Goal: Task Accomplishment & Management: Manage account settings

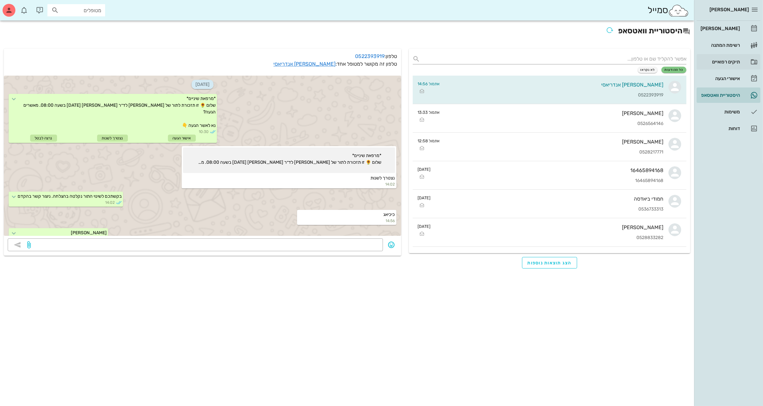
scroll to position [41, 0]
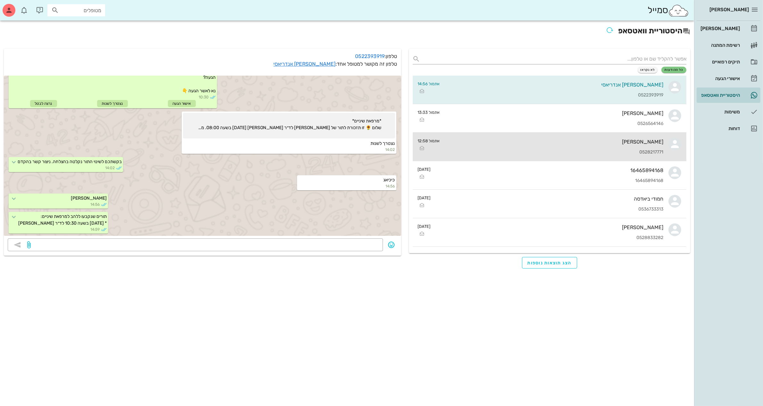
click at [586, 143] on div "[PERSON_NAME]" at bounding box center [554, 142] width 218 height 6
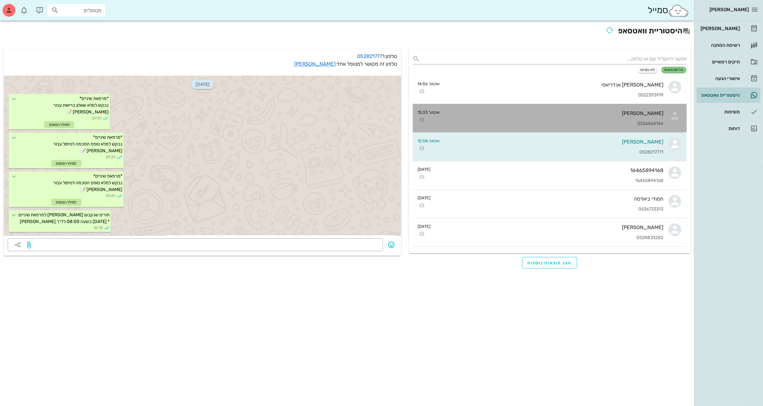
click at [606, 123] on div "0526564146" at bounding box center [554, 123] width 218 height 5
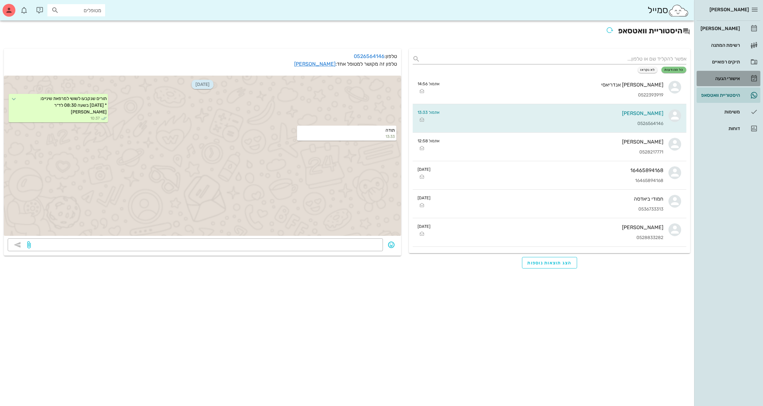
click at [723, 77] on div "אישורי הגעה" at bounding box center [719, 78] width 41 height 5
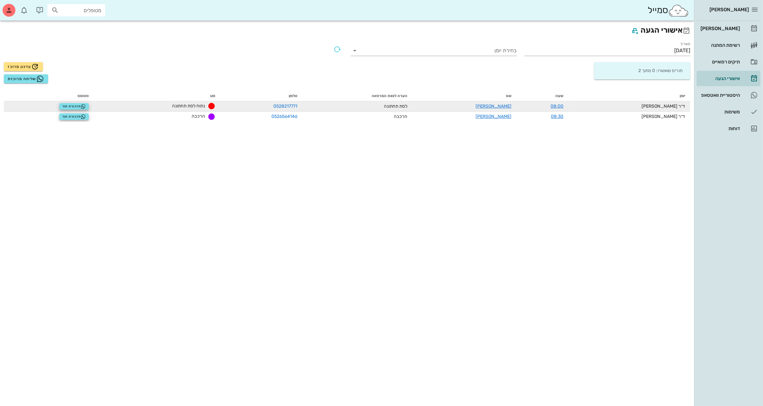
click at [596, 105] on div "ד״ר [PERSON_NAME]" at bounding box center [629, 106] width 111 height 7
click at [511, 105] on link "[PERSON_NAME]" at bounding box center [493, 105] width 36 height 5
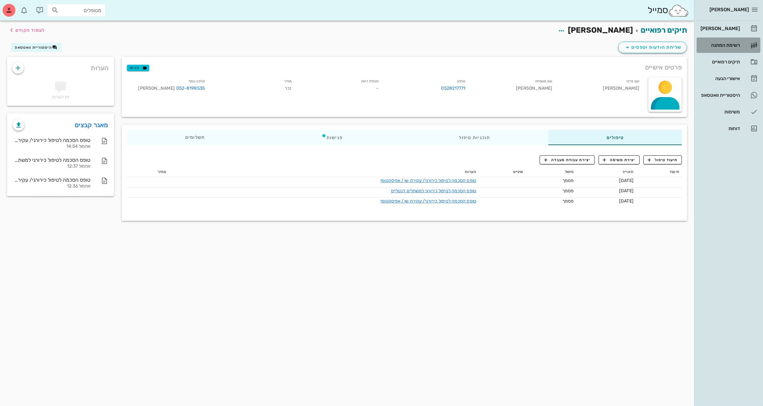
click at [714, 43] on div "רשימת המתנה" at bounding box center [719, 45] width 41 height 5
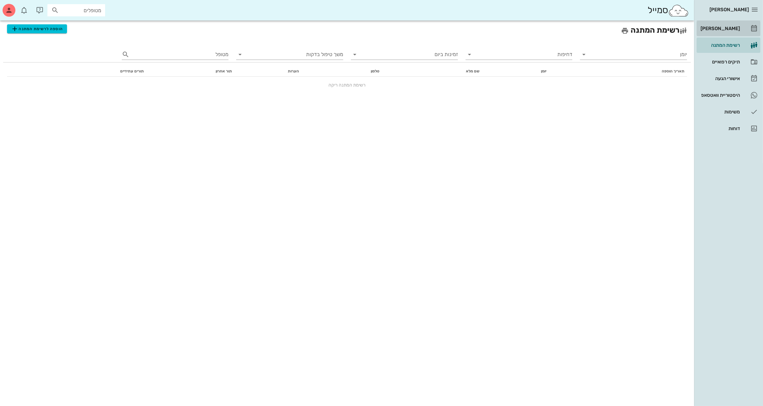
click at [731, 30] on div "[PERSON_NAME]" at bounding box center [719, 28] width 41 height 5
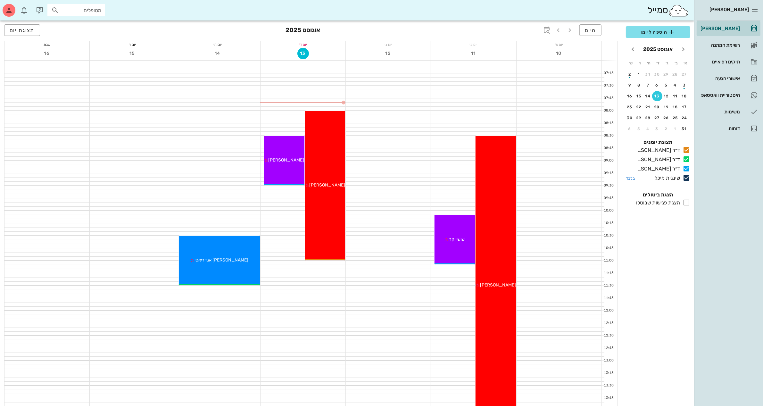
click at [689, 175] on icon at bounding box center [686, 178] width 8 height 8
click at [720, 62] on div "תיקים רפואיים" at bounding box center [719, 61] width 41 height 5
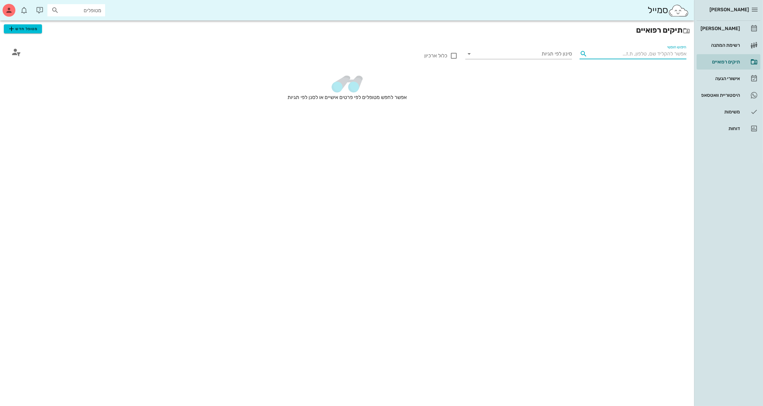
click at [646, 54] on input "חיפוש חופשי" at bounding box center [638, 54] width 96 height 10
type input "H"
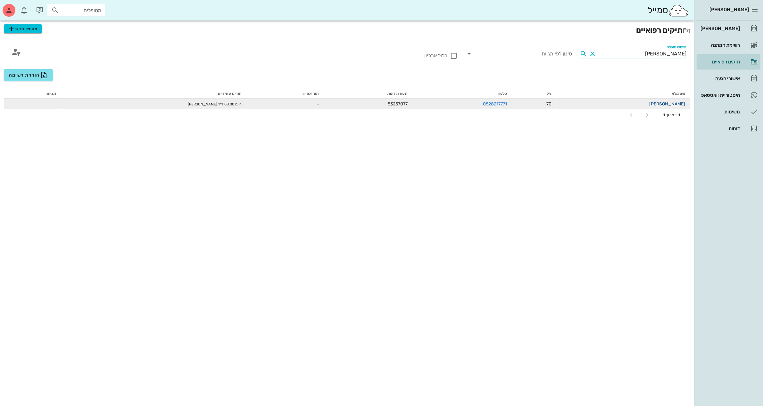
type input "[PERSON_NAME]"
click at [673, 104] on link "[PERSON_NAME]" at bounding box center [667, 103] width 36 height 5
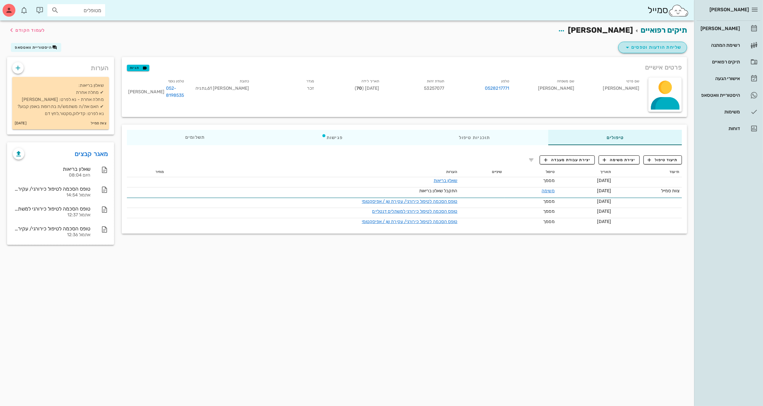
click at [650, 48] on span "שליחת הודעות וטפסים" at bounding box center [652, 48] width 58 height 8
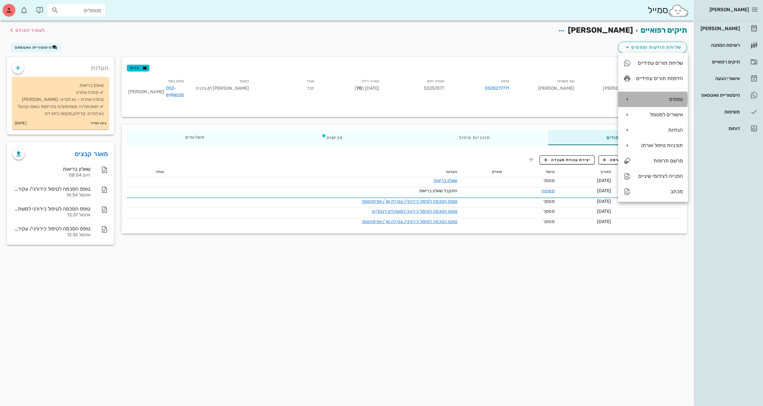
click at [660, 101] on div "טפסים" at bounding box center [659, 99] width 47 height 6
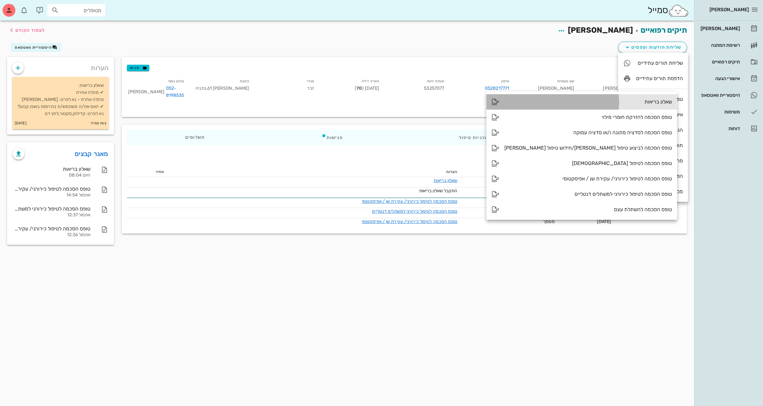
click at [591, 102] on div "שאלון בריאות" at bounding box center [588, 102] width 168 height 6
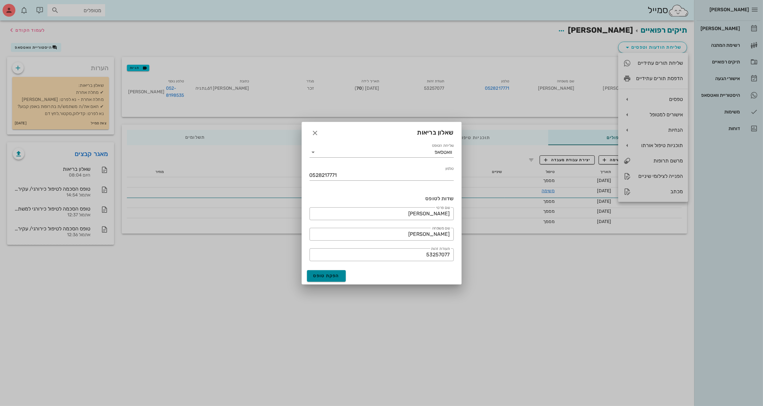
click at [331, 274] on span "הפקת טופס" at bounding box center [326, 275] width 26 height 5
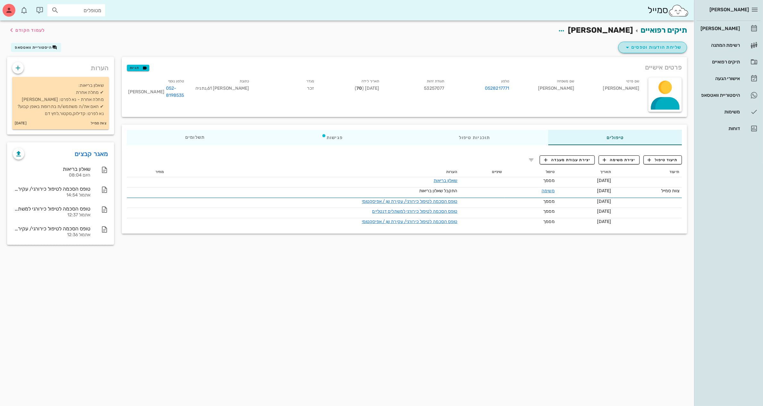
click at [655, 46] on span "שליחת הודעות וטפסים" at bounding box center [652, 48] width 58 height 8
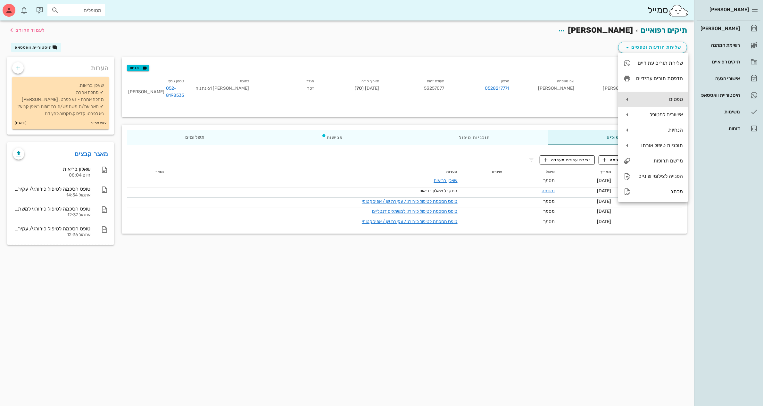
click at [668, 99] on div "טפסים" at bounding box center [659, 99] width 47 height 6
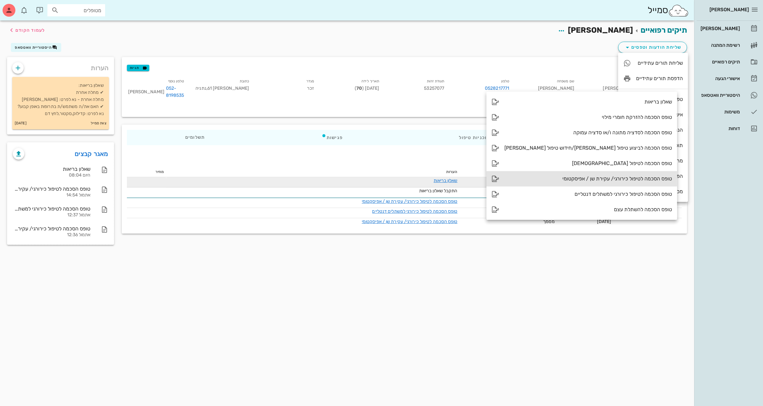
click at [577, 178] on div "טופס הסכמה לטיפול כירורגי/ עקירת שן / אפיסקטומי" at bounding box center [588, 179] width 168 height 6
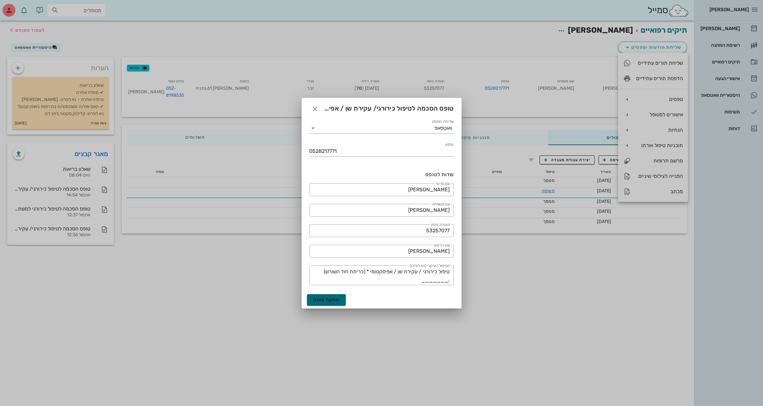
click at [325, 301] on span "הפקת טופס" at bounding box center [326, 299] width 26 height 5
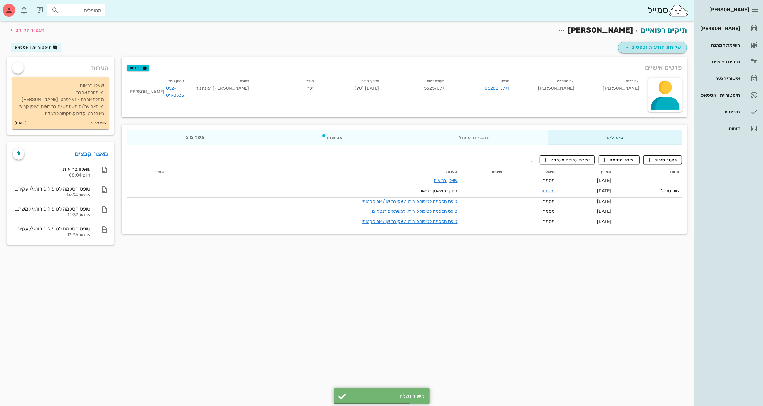
click at [650, 49] on span "שליחת הודעות וטפסים" at bounding box center [652, 48] width 58 height 8
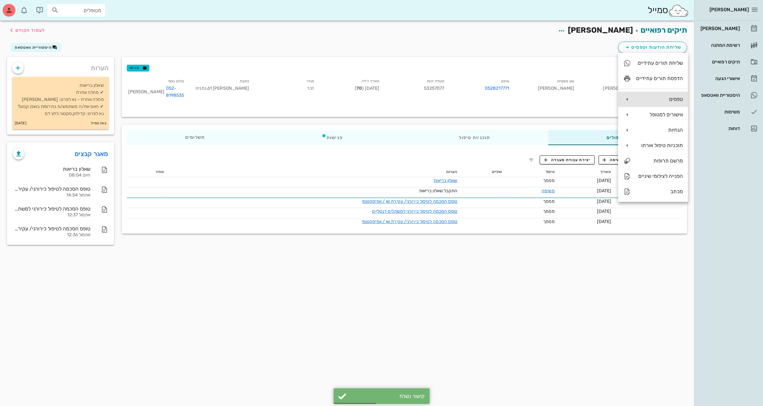
click at [655, 93] on div "טפסים" at bounding box center [653, 99] width 70 height 15
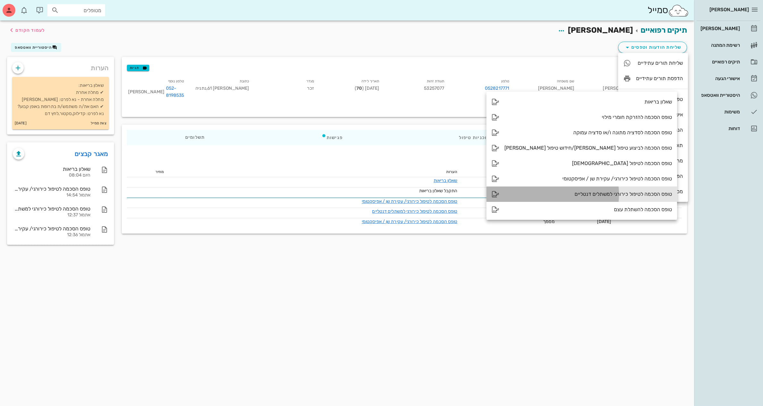
click at [585, 194] on div "טופס הסכמה לטיפול כירורגי למשתלים דנטליים" at bounding box center [588, 194] width 168 height 6
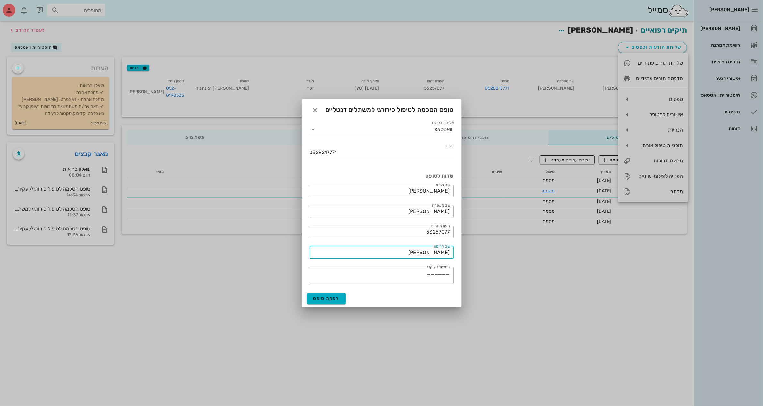
drag, startPoint x: 422, startPoint y: 250, endPoint x: 491, endPoint y: 241, distance: 69.5
click at [520, 242] on div "[PERSON_NAME] יומן מרפאה רשימת המתנה תיקים רפואיים אישורי הגעה היסטוריית וואטסא…" at bounding box center [381, 203] width 763 height 406
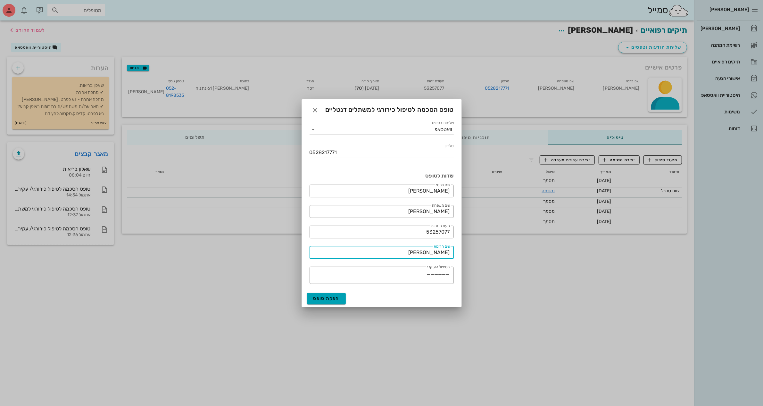
type input "[PERSON_NAME]"
click at [320, 296] on span "הפקת טופס" at bounding box center [326, 298] width 26 height 5
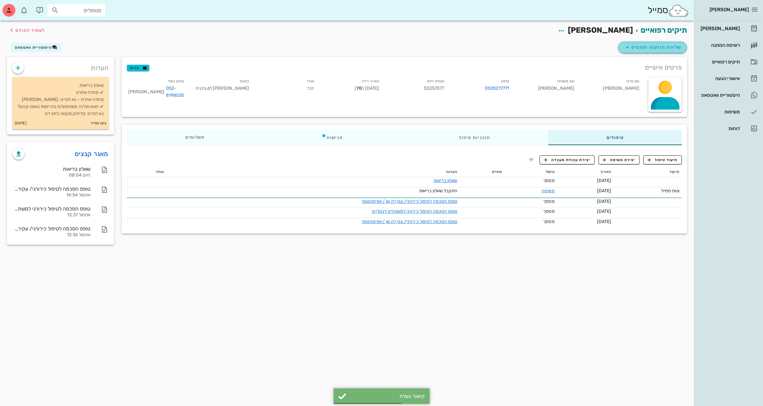
click at [652, 45] on span "שליחת הודעות וטפסים" at bounding box center [652, 48] width 58 height 8
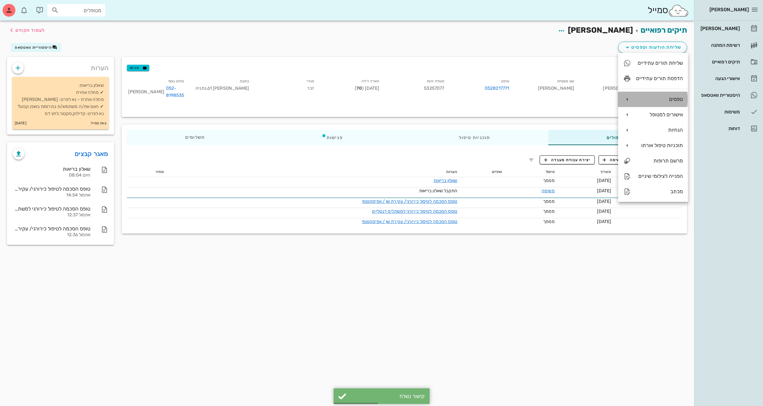
click at [647, 96] on div "טפסים" at bounding box center [659, 99] width 47 height 6
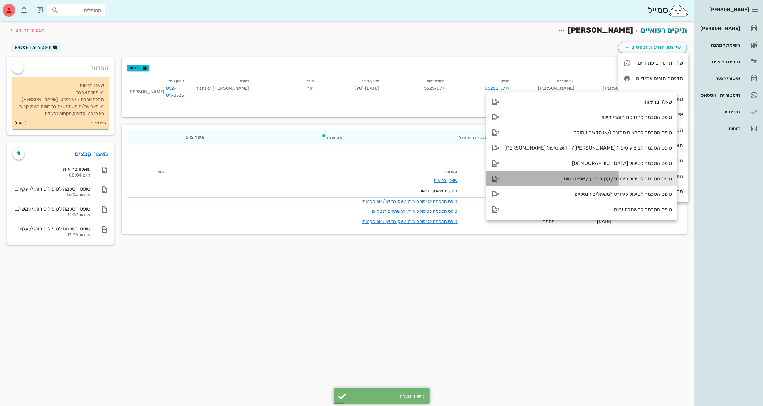
click at [580, 176] on div "טופס הסכמה לטיפול כירורגי/ עקירת שן / אפיסקטומי" at bounding box center [588, 179] width 168 height 6
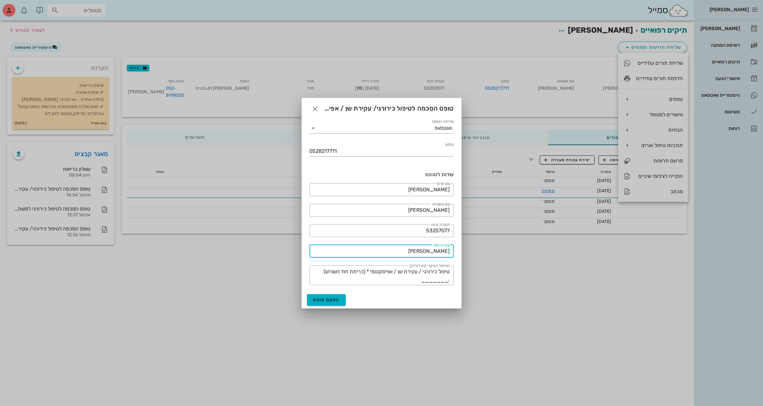
drag, startPoint x: 423, startPoint y: 252, endPoint x: 487, endPoint y: 253, distance: 64.4
click at [487, 253] on div "[PERSON_NAME] יומן מרפאה רשימת המתנה תיקים רפואיים אישורי הגעה היסטוריית וואטסא…" at bounding box center [381, 203] width 763 height 406
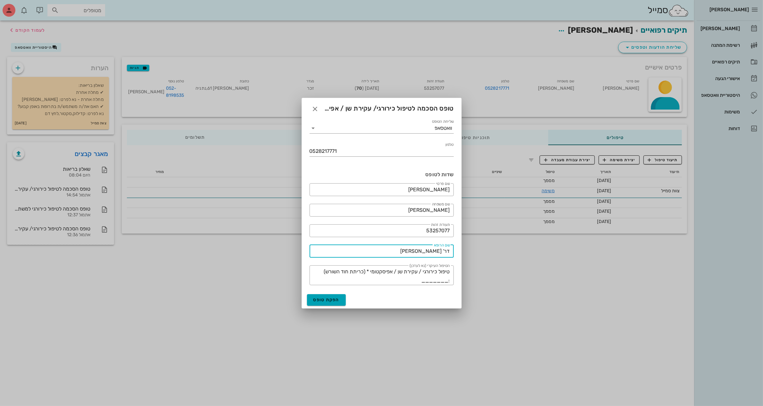
type input "דר' [PERSON_NAME]"
click at [320, 299] on span "הפקת טופס" at bounding box center [326, 299] width 26 height 5
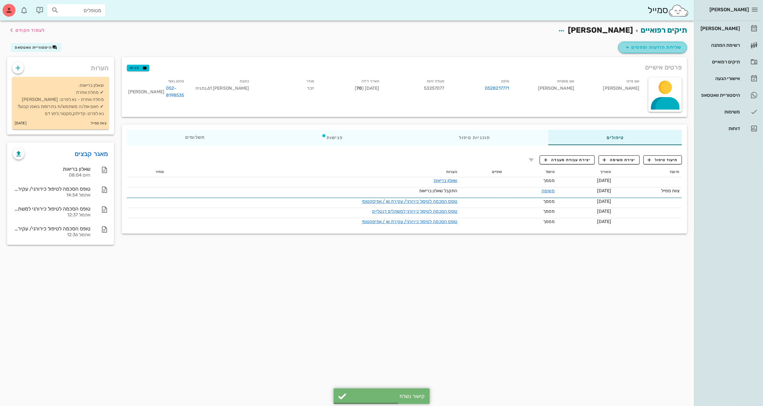
click at [650, 47] on span "שליחת הודעות וטפסים" at bounding box center [652, 48] width 58 height 8
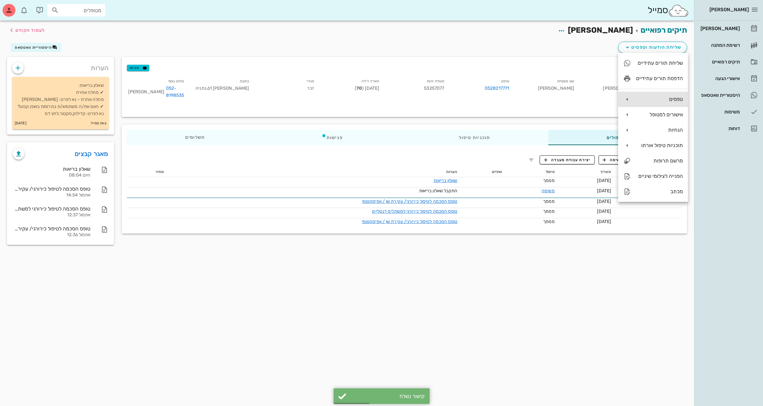
click at [650, 98] on div "טפסים" at bounding box center [659, 99] width 47 height 6
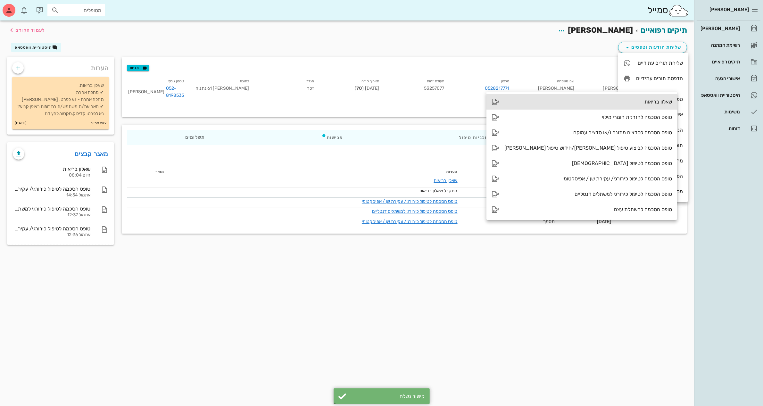
click at [574, 105] on div "שאלון בריאות" at bounding box center [588, 102] width 168 height 6
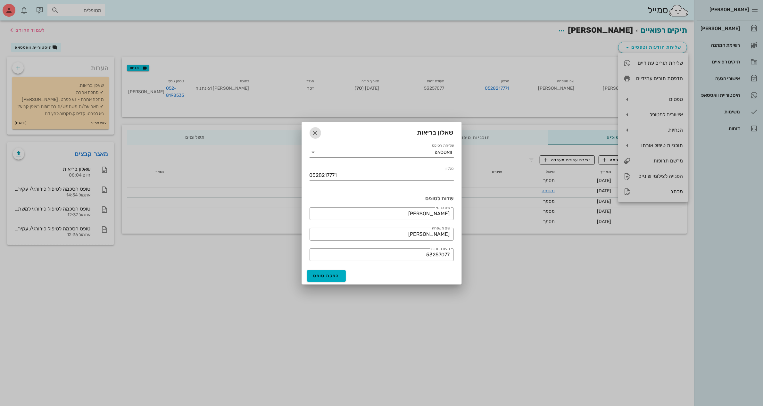
click at [313, 134] on icon "button" at bounding box center [315, 133] width 8 height 8
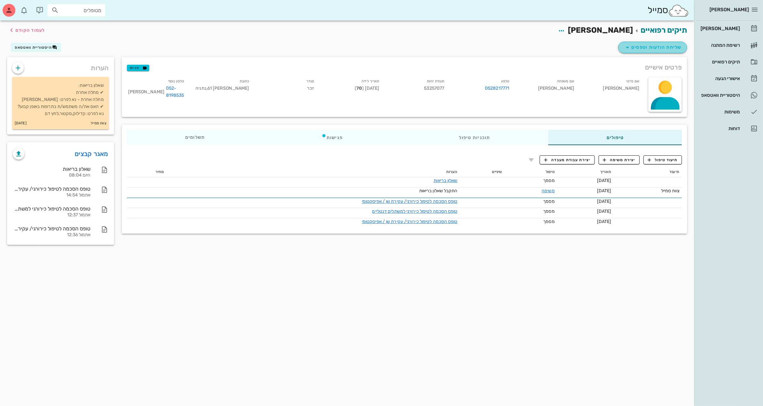
click at [655, 45] on span "שליחת הודעות וטפסים" at bounding box center [652, 48] width 58 height 8
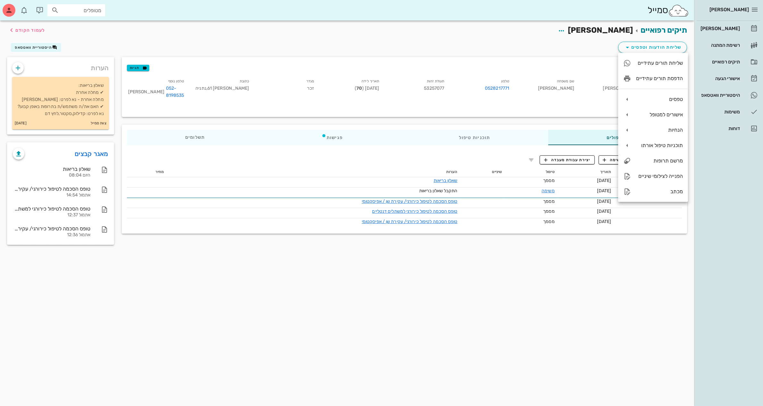
click at [507, 31] on div "תיקים רפואיים [PERSON_NAME] לעמוד הקודם" at bounding box center [346, 30] width 687 height 20
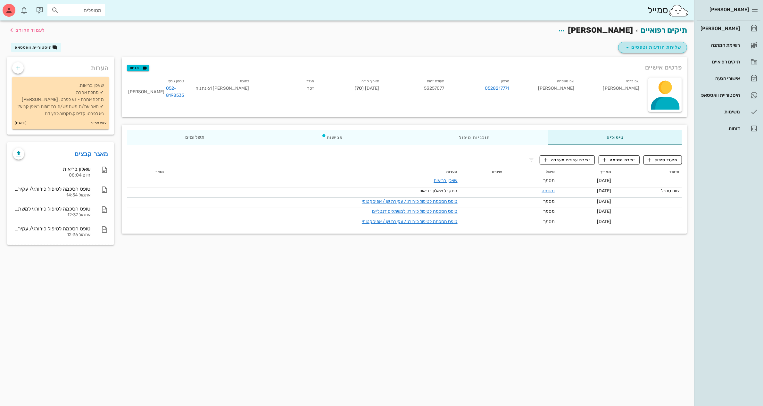
click at [653, 46] on span "שליחת הודעות וטפסים" at bounding box center [652, 48] width 58 height 8
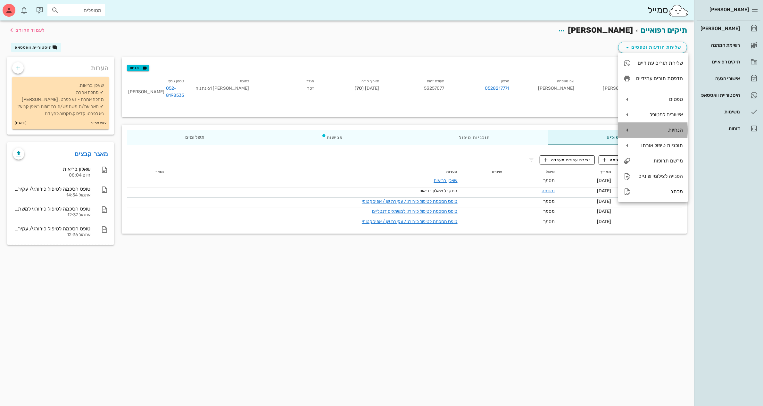
click at [670, 129] on div "הנחיות" at bounding box center [659, 130] width 47 height 6
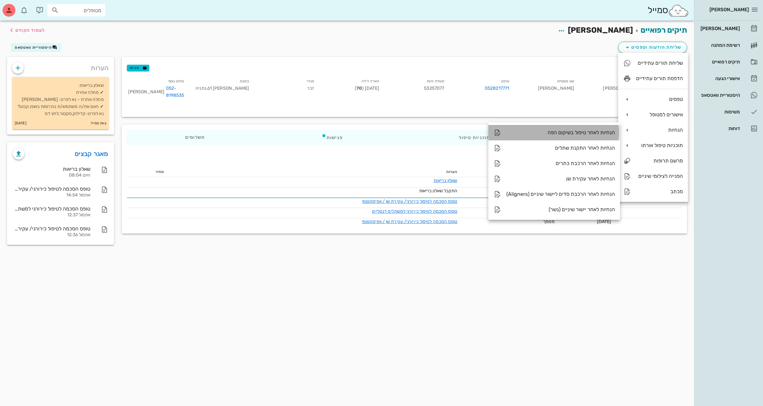
click at [590, 131] on div "הנחיות לאחר טיפול בשיקום הפה" at bounding box center [560, 132] width 109 height 6
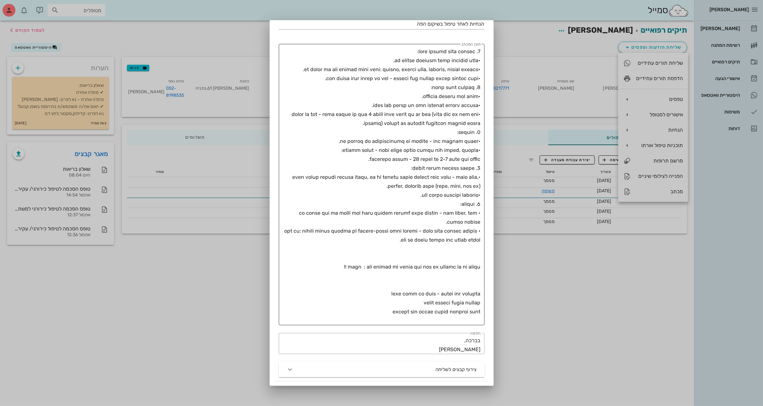
scroll to position [164, 0]
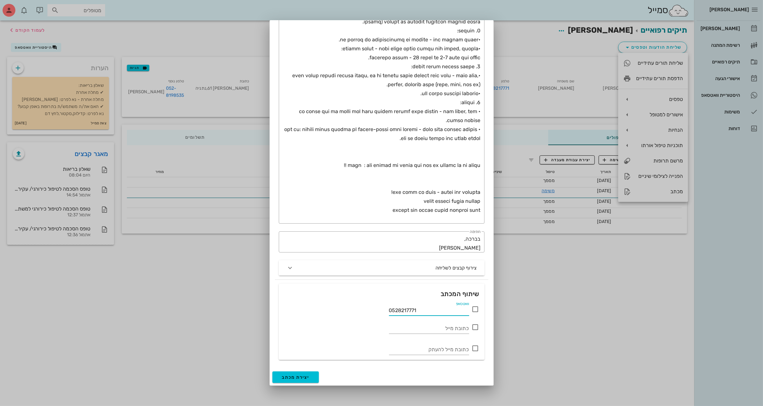
drag, startPoint x: 421, startPoint y: 308, endPoint x: 345, endPoint y: 309, distance: 75.9
click at [345, 309] on div "וואטסאפ 0528217771" at bounding box center [381, 307] width 195 height 15
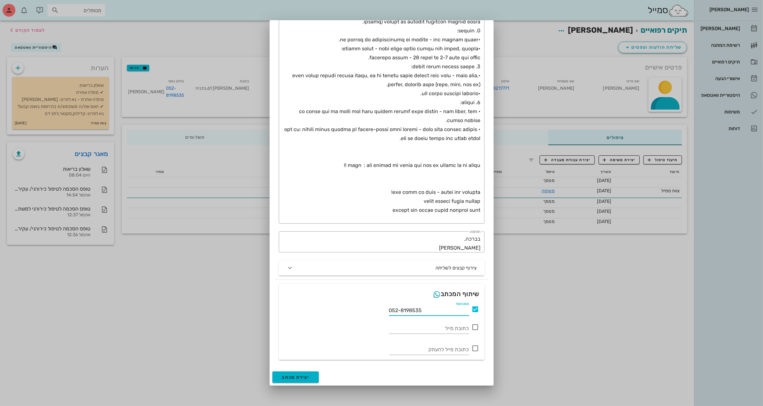
type input "052-8198535"
click at [299, 374] on button "יצירת מכתב" at bounding box center [295, 377] width 47 height 12
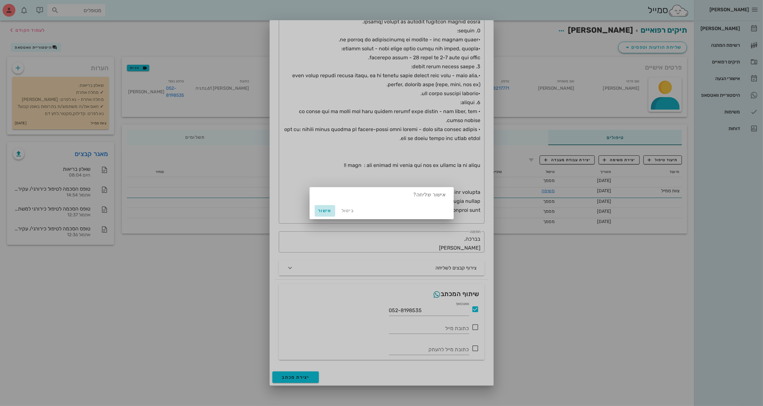
click at [326, 212] on span "אישור" at bounding box center [324, 210] width 15 height 5
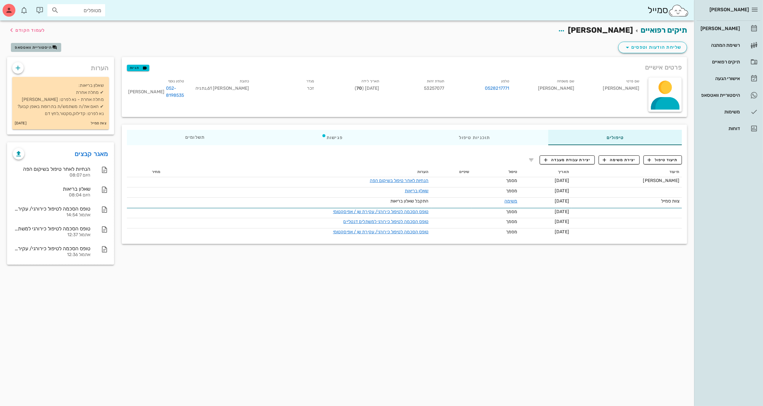
click at [33, 47] on span "היסטוריית וואטסאפ" at bounding box center [33, 47] width 37 height 4
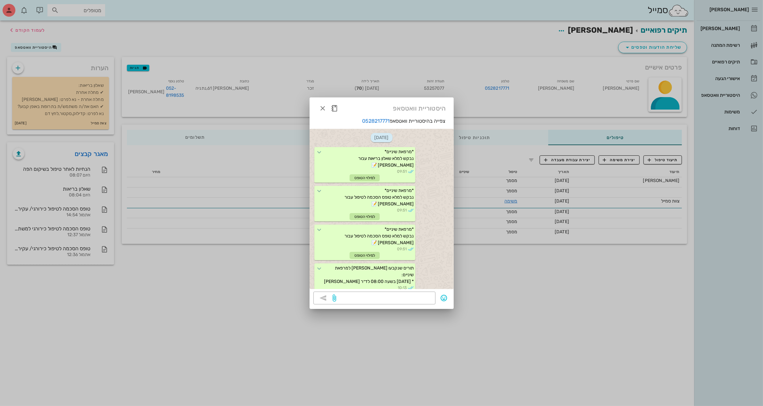
scroll to position [429, 0]
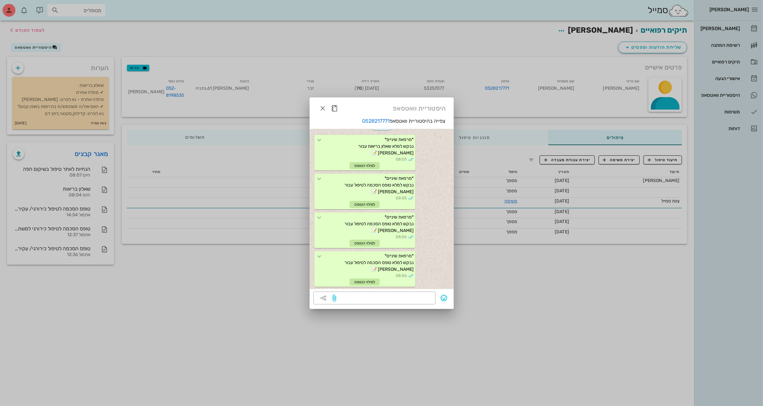
click at [348, 41] on div at bounding box center [381, 203] width 763 height 406
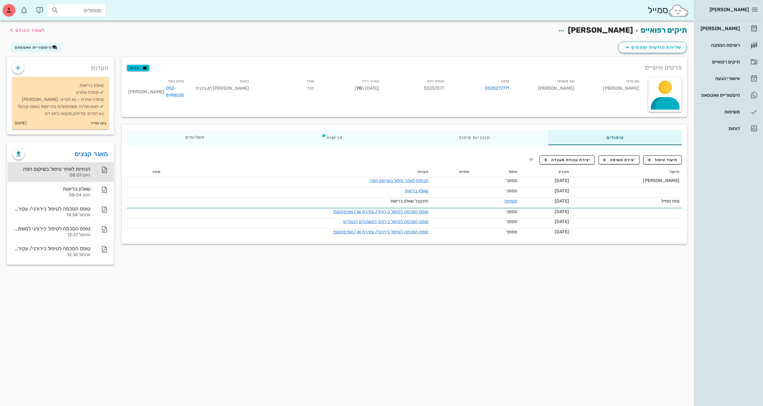
click at [65, 172] on div "הנחיות לאחר טיפול בשיקום הפה" at bounding box center [52, 169] width 78 height 6
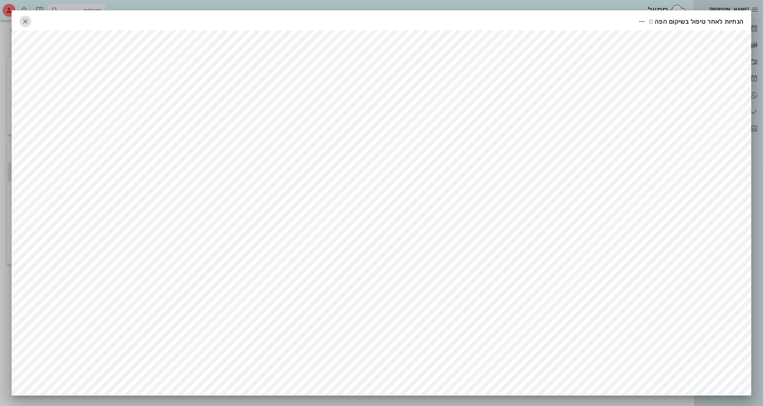
click at [29, 24] on icon "button" at bounding box center [25, 22] width 8 height 8
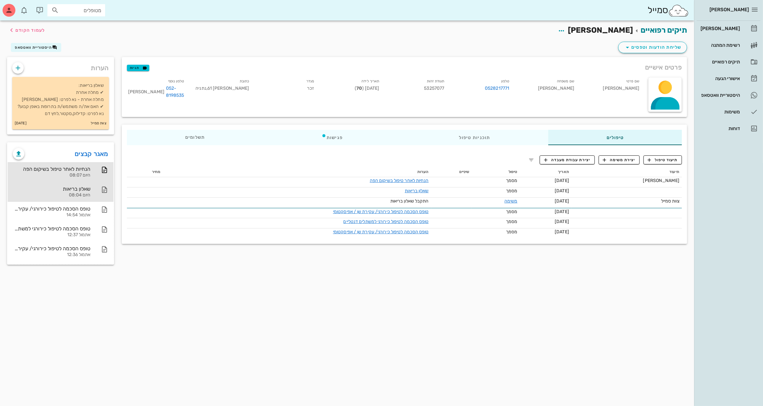
click at [77, 192] on div "שאלון בריאות" at bounding box center [52, 189] width 78 height 6
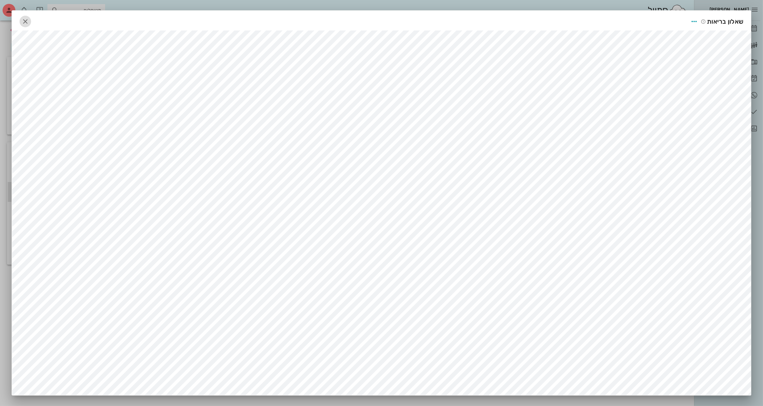
click at [27, 21] on icon "button" at bounding box center [25, 22] width 8 height 8
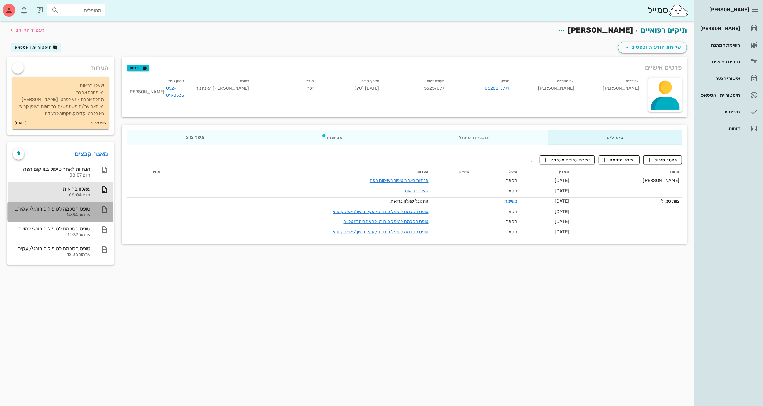
click at [71, 212] on div "טופס הסכמה לטיפול כירורגי/ עקירת שן / אפיסקטומי" at bounding box center [52, 209] width 78 height 6
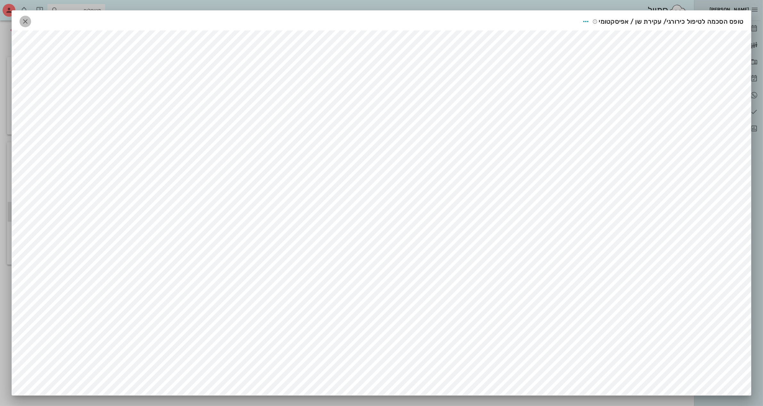
click at [29, 21] on icon "button" at bounding box center [25, 22] width 8 height 8
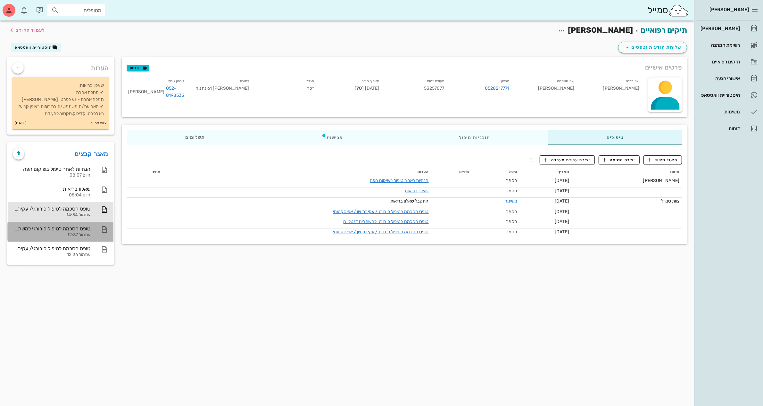
click at [69, 232] on div "טופס הסכמה לטיפול כירורגי למשתלים דנטליים" at bounding box center [52, 228] width 78 height 6
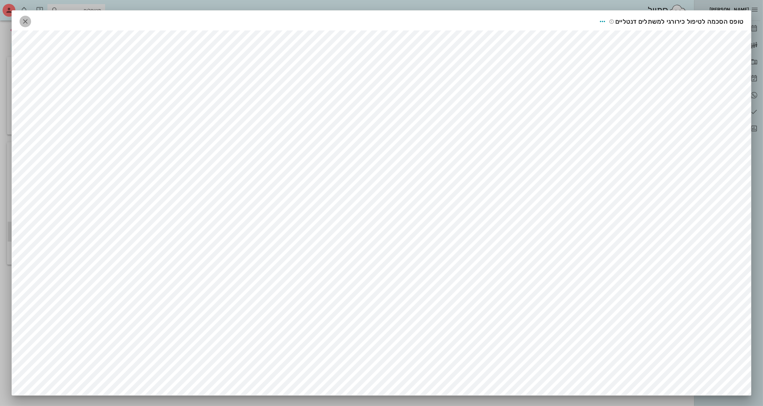
click at [26, 23] on icon "button" at bounding box center [25, 22] width 8 height 8
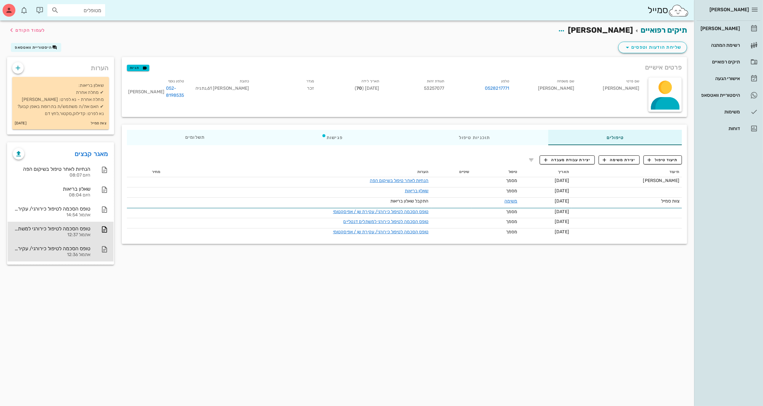
click at [80, 251] on div "טופס הסכמה לטיפול כירורגי/ עקירת שן / אפיסקטומי" at bounding box center [52, 248] width 78 height 6
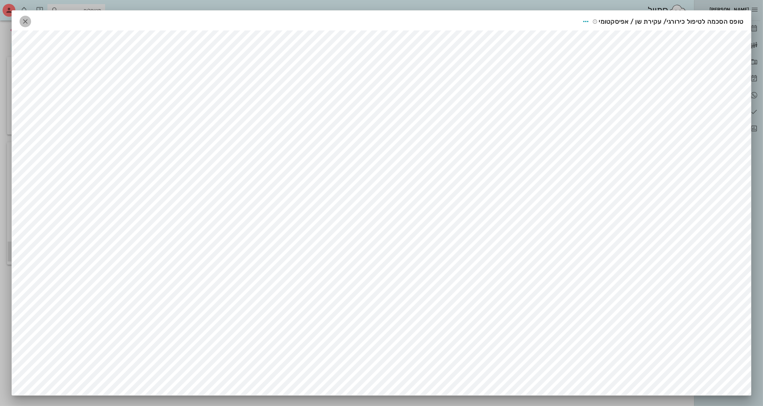
click at [28, 20] on icon "button" at bounding box center [25, 22] width 8 height 8
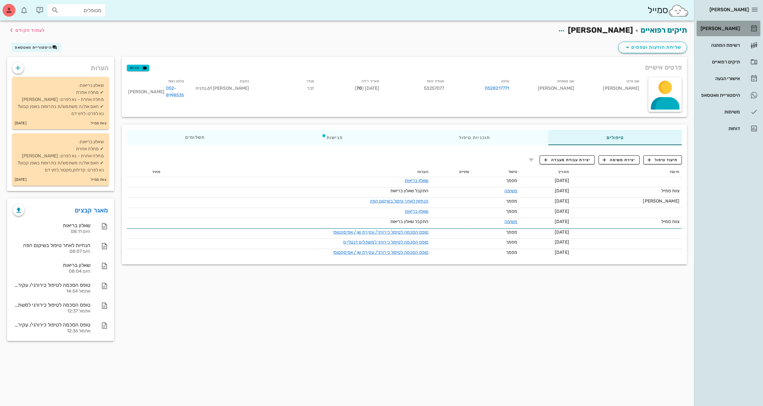
click at [730, 29] on div "[PERSON_NAME]" at bounding box center [719, 28] width 41 height 5
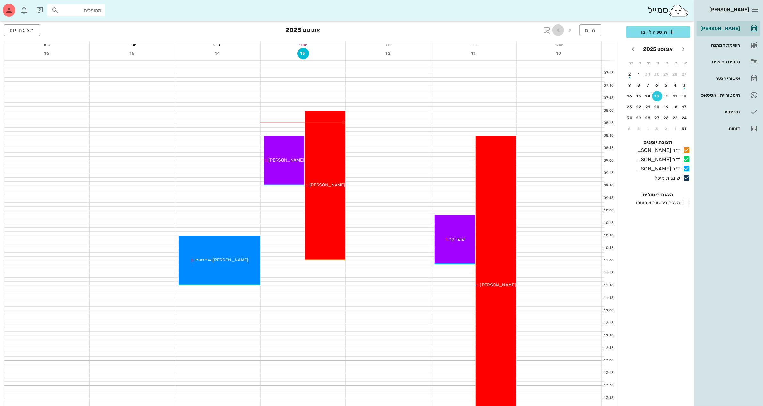
click at [557, 28] on icon "button" at bounding box center [558, 30] width 8 height 8
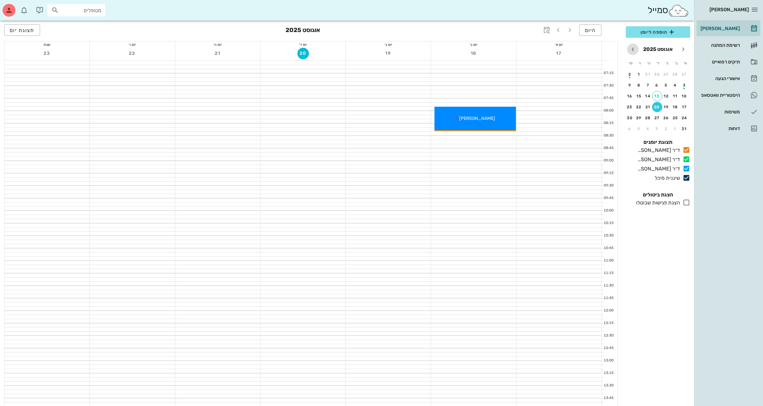
click at [636, 50] on icon "חודש הבא" at bounding box center [633, 49] width 8 height 8
click at [682, 50] on icon "חודש שעבר" at bounding box center [683, 49] width 8 height 8
click at [657, 116] on div "27" at bounding box center [657, 118] width 10 height 4
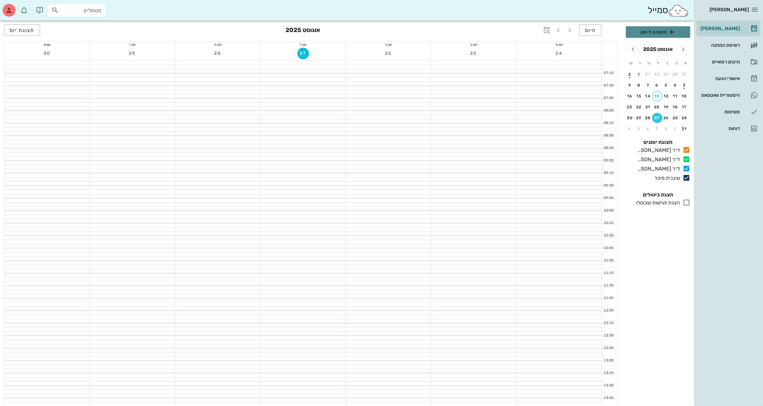
click at [644, 33] on span "הוספה ליומן" at bounding box center [658, 32] width 54 height 8
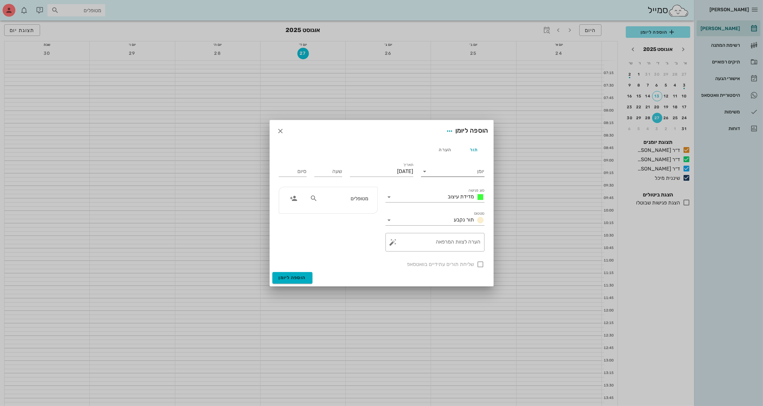
click at [444, 168] on input "יומן" at bounding box center [457, 171] width 54 height 10
click at [452, 207] on div "ד״ר [PERSON_NAME]" at bounding box center [452, 207] width 53 height 6
click at [348, 200] on input "מטופלים" at bounding box center [343, 198] width 49 height 8
type input "[PERSON_NAME]"
click at [364, 210] on div "ירמי יהודה 53257077" at bounding box center [336, 212] width 70 height 5
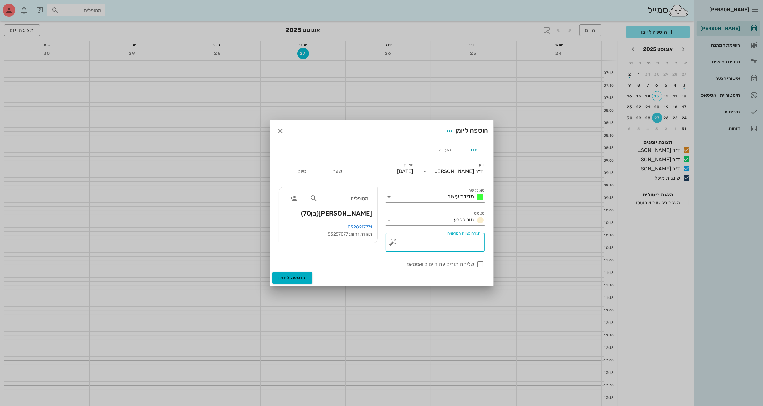
click at [441, 244] on textarea "הערה לצוות המרפאה" at bounding box center [437, 243] width 86 height 15
click at [468, 239] on textarea "הורדתתפרים ומידות" at bounding box center [437, 243] width 86 height 15
type textarea "הורדת תפרים ומידות"
click at [325, 173] on input "שעה" at bounding box center [328, 171] width 28 height 10
click at [321, 168] on input "שעה" at bounding box center [328, 171] width 28 height 10
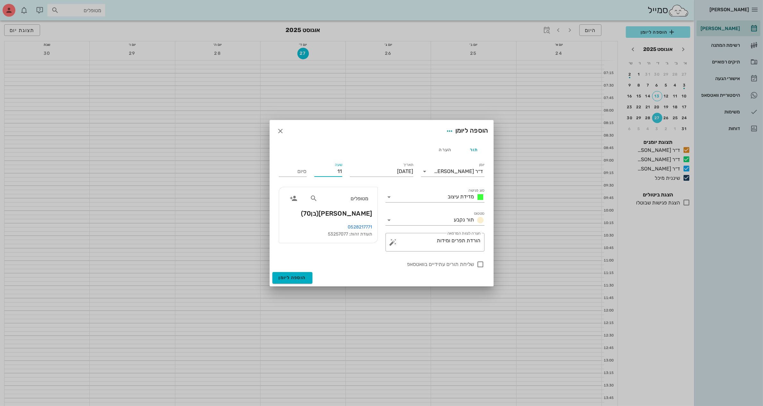
type input "11:00"
click at [272, 272] on button "הוספה ליומן" at bounding box center [292, 278] width 40 height 12
type input "12:00"
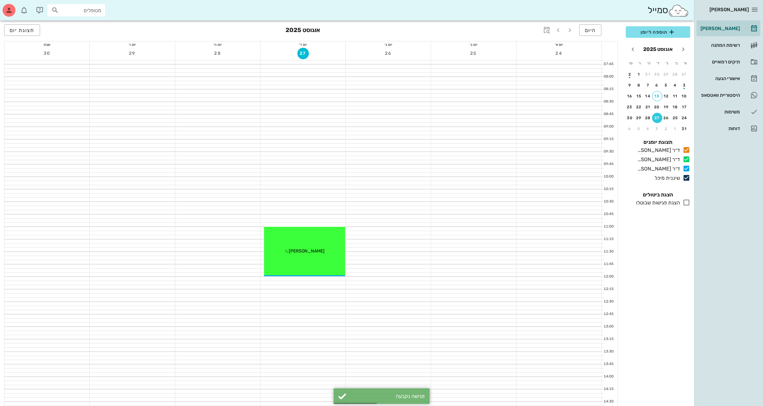
scroll to position [80, 0]
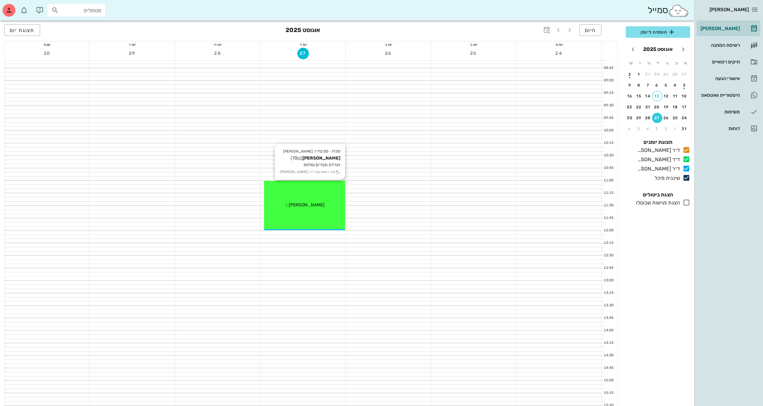
click at [313, 207] on div "[PERSON_NAME]" at bounding box center [304, 204] width 81 height 7
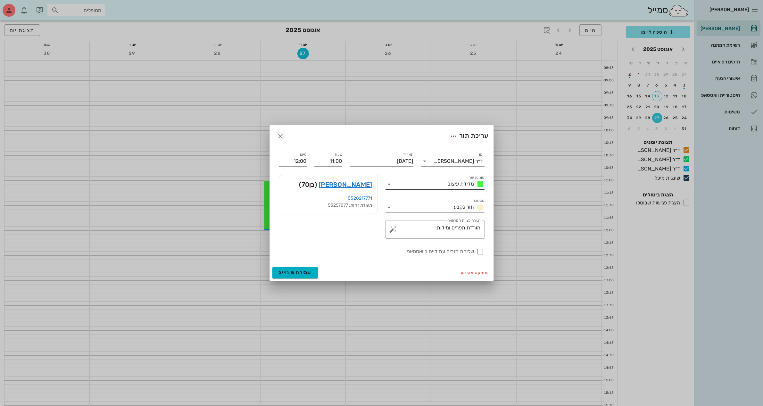
click at [388, 184] on icon at bounding box center [389, 184] width 8 height 8
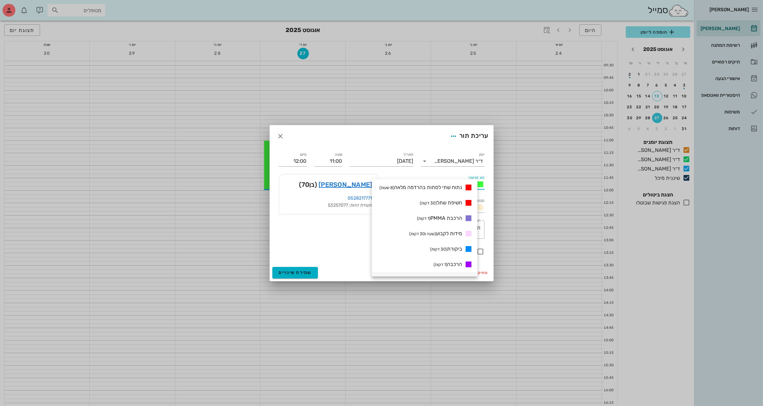
scroll to position [64, 0]
click at [456, 235] on div "ביקורת (30 דקות)" at bounding box center [449, 233] width 45 height 8
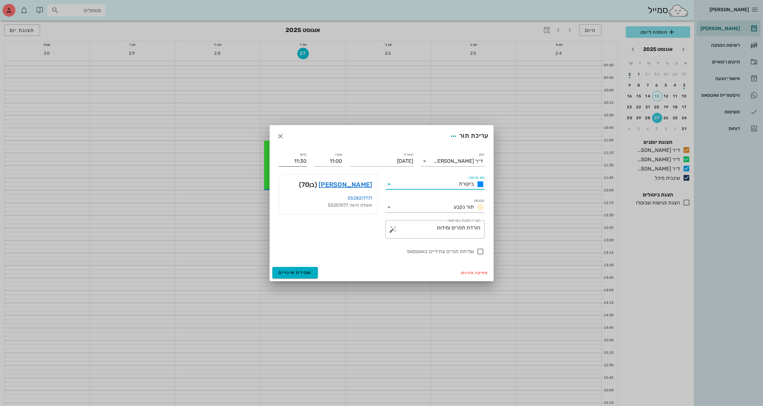
click at [303, 160] on input "11:30" at bounding box center [293, 161] width 28 height 10
click at [295, 200] on div "12:00 (שעה)" at bounding box center [275, 200] width 39 height 5
type input "12:00"
click at [476, 250] on div at bounding box center [480, 251] width 11 height 11
checkbox input "true"
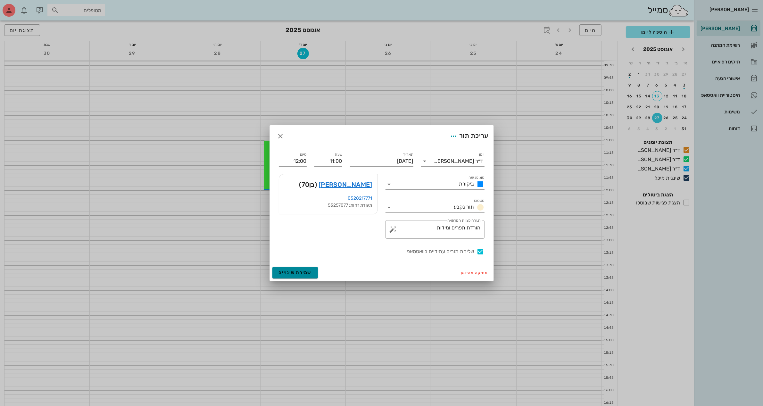
click at [297, 274] on span "שמירת שינויים" at bounding box center [295, 272] width 33 height 5
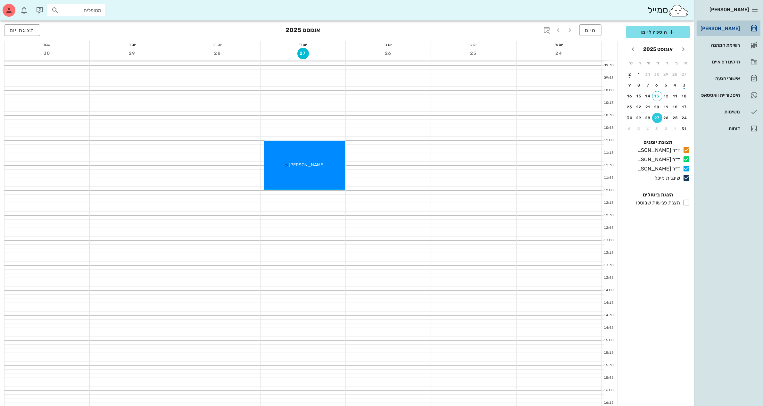
click at [727, 26] on div "[PERSON_NAME]" at bounding box center [719, 28] width 41 height 5
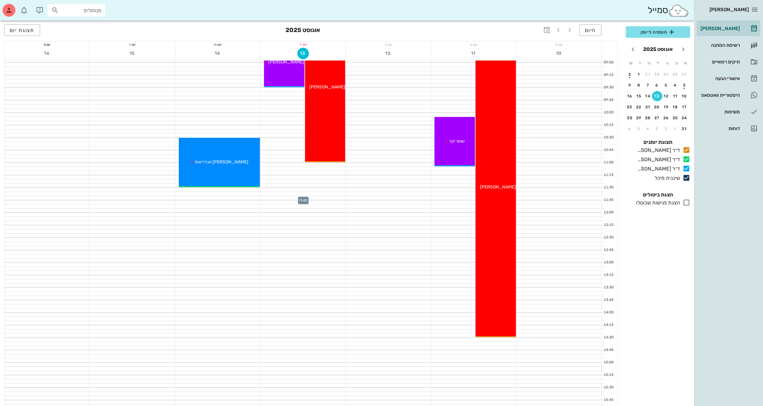
scroll to position [80, 0]
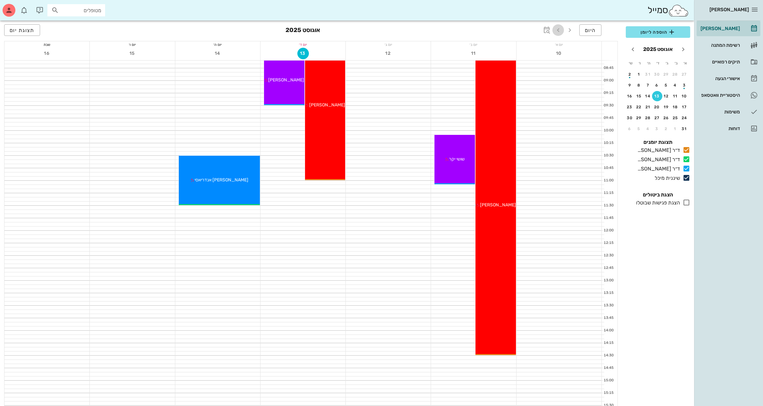
click at [558, 29] on icon "button" at bounding box center [558, 30] width 8 height 8
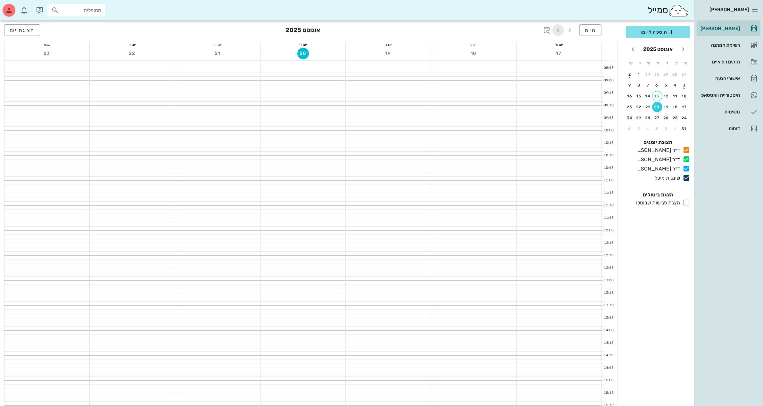
click at [558, 29] on icon "button" at bounding box center [558, 30] width 8 height 8
click at [401, 2] on div "סמייל מטופלים" at bounding box center [347, 10] width 694 height 20
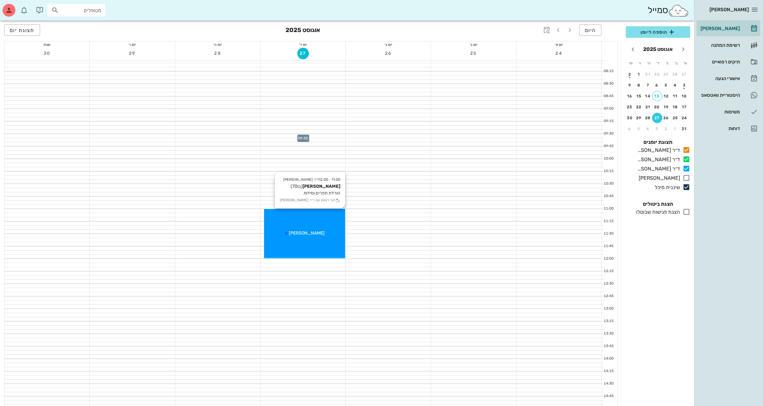
scroll to position [120, 0]
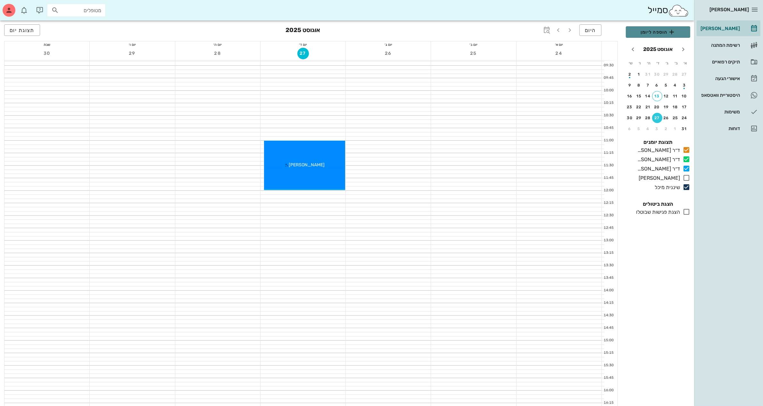
click at [670, 34] on icon "button" at bounding box center [671, 32] width 8 height 8
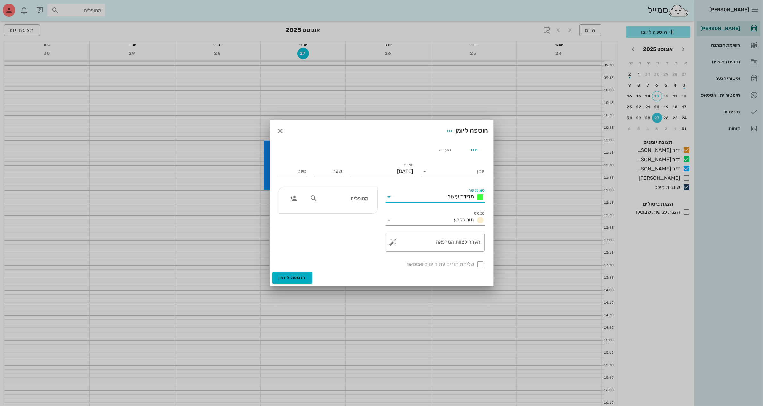
click at [438, 193] on input "סוג פגישה" at bounding box center [419, 197] width 51 height 10
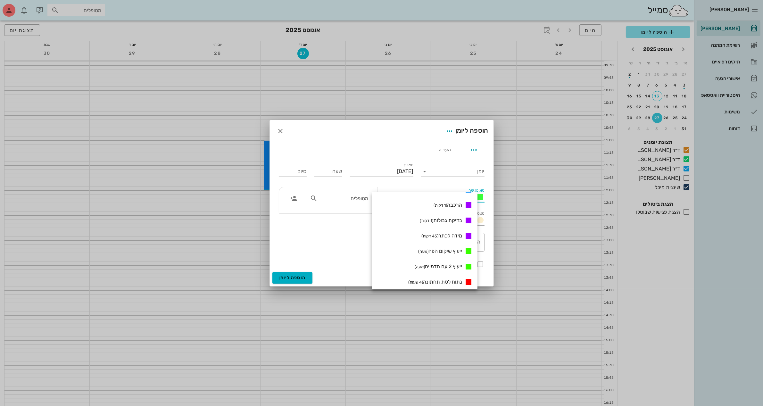
click at [351, 133] on div "הוספה ליומן" at bounding box center [382, 131] width 224 height 22
click at [280, 135] on icon "button" at bounding box center [281, 131] width 8 height 8
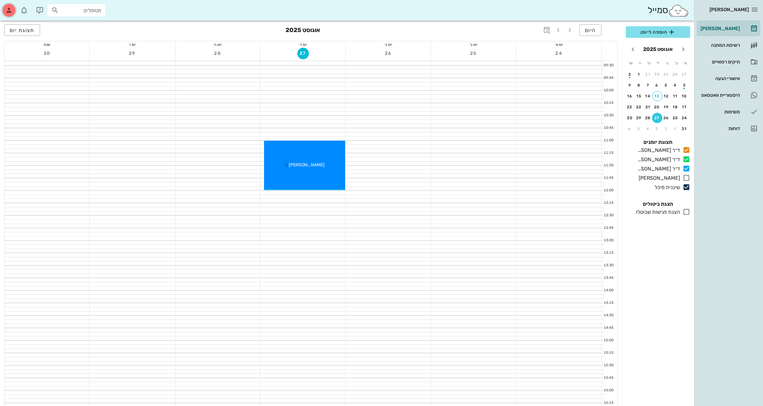
click at [15, 12] on span "button" at bounding box center [8, 10] width 15 height 13
click at [39, 123] on div "הגדרות מרפאה" at bounding box center [24, 122] width 31 height 6
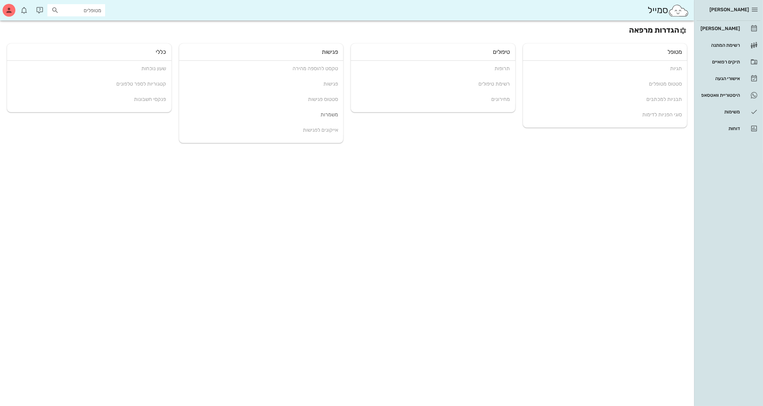
click at [439, 135] on div "טיפולים תרופות רשימת טיפולים מחירונים" at bounding box center [433, 96] width 172 height 113
click at [12, 14] on icon "button" at bounding box center [9, 10] width 8 height 8
click at [137, 170] on div "הגדרות מרפאה מטופל תגיות סטטוס מטופלים תבניות למכתבים סוגי הפניות לדימות טיפולי…" at bounding box center [347, 212] width 694 height 385
